Goal: Information Seeking & Learning: Learn about a topic

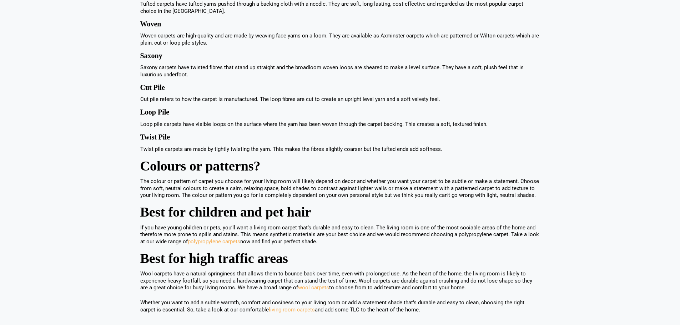
scroll to position [642, 0]
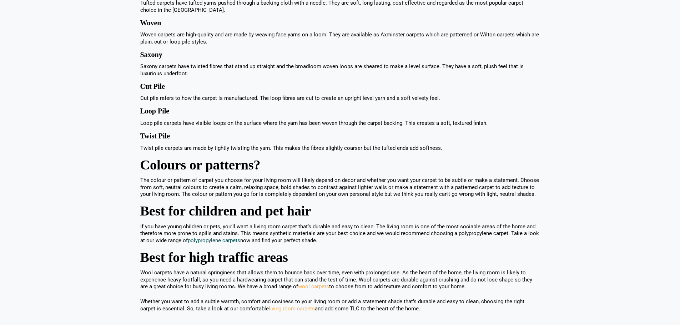
click at [210, 238] on link "polypropylene carpets" at bounding box center [214, 240] width 52 height 6
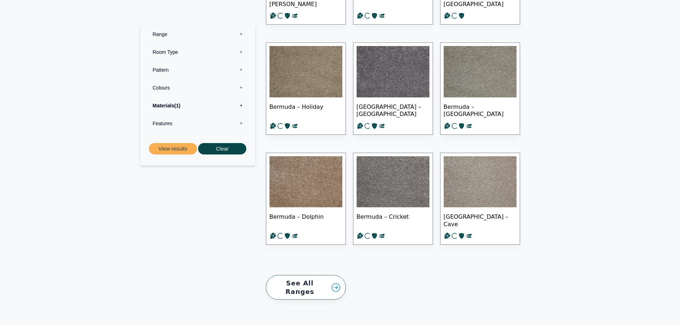
scroll to position [892, 0]
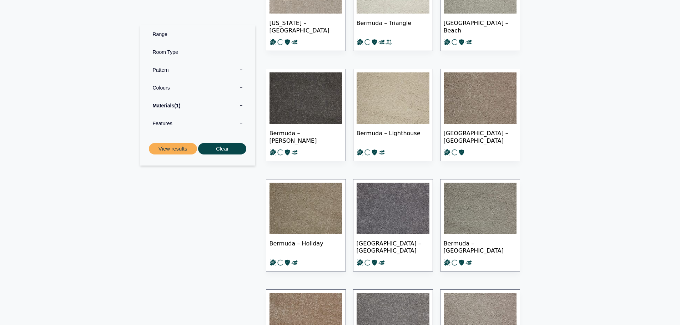
click at [488, 90] on img at bounding box center [479, 97] width 73 height 51
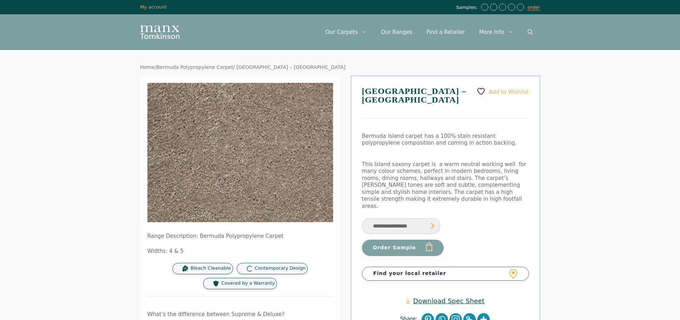
click at [490, 133] on p "Bermuda Island carpet has a 100% stain resistant polypropylene composition and …" at bounding box center [445, 140] width 167 height 14
drag, startPoint x: 513, startPoint y: 129, endPoint x: 477, endPoint y: 127, distance: 36.1
click at [477, 133] on p "Bermuda Island carpet has a 100% stain resistant polypropylene composition and …" at bounding box center [445, 140] width 167 height 14
copy span "polypropylene"
